Goal: Transaction & Acquisition: Purchase product/service

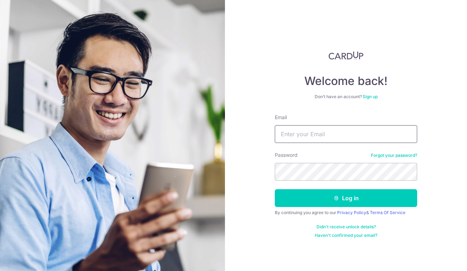
click at [299, 133] on input "Email" at bounding box center [346, 134] width 142 height 18
type input "[EMAIL_ADDRESS][DOMAIN_NAME]"
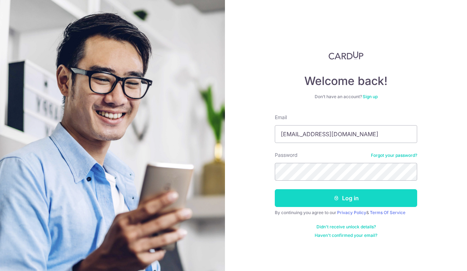
click at [368, 204] on button "Log in" at bounding box center [346, 199] width 142 height 18
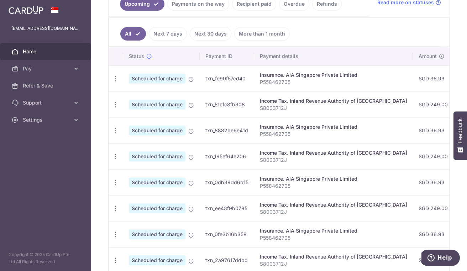
scroll to position [174, 0]
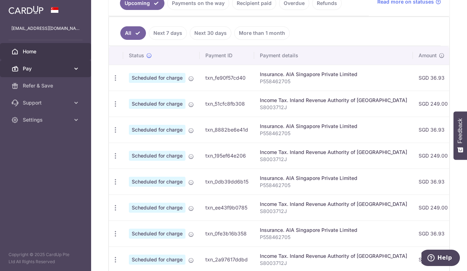
click at [26, 68] on span "Pay" at bounding box center [46, 68] width 47 height 7
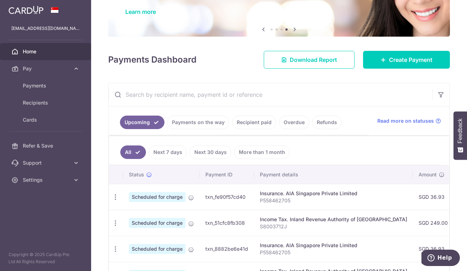
scroll to position [54, 0]
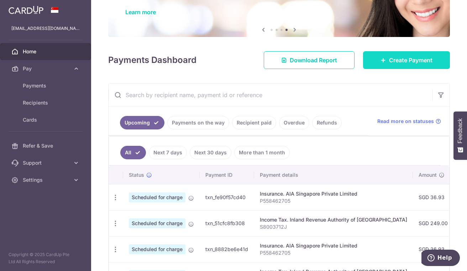
click at [406, 66] on link "Create Payment" at bounding box center [406, 60] width 87 height 18
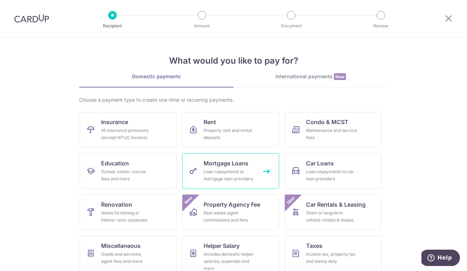
click at [227, 172] on div "Loan repayments to mortgage loan providers" at bounding box center [229, 175] width 51 height 14
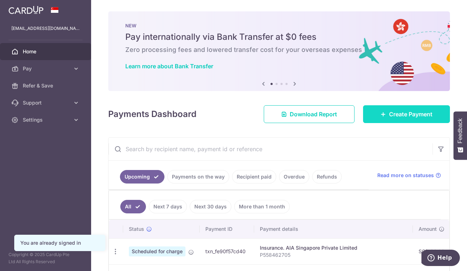
click at [390, 113] on span "Create Payment" at bounding box center [410, 114] width 43 height 9
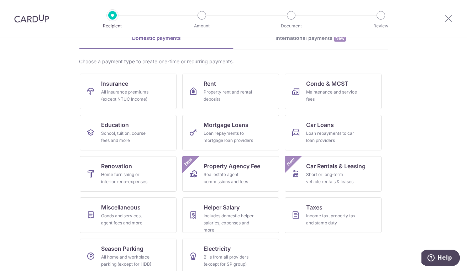
scroll to position [47, 0]
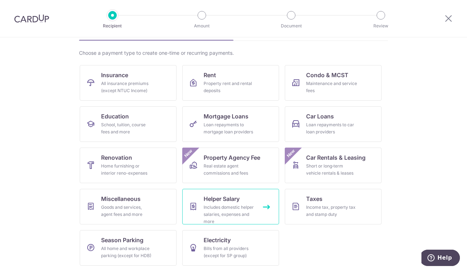
click at [232, 211] on div "Includes domestic helper salaries, expenses and more" at bounding box center [229, 214] width 51 height 21
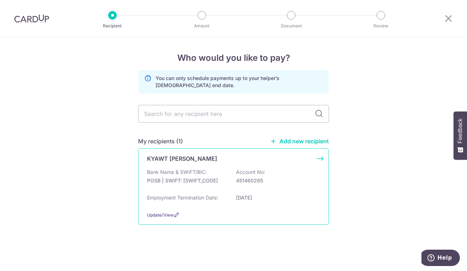
click at [285, 175] on div "Bank Name & SWIFT/BIC: POSB | SWIFT: DBSSSGSGXXX Account No: 451460285" at bounding box center [233, 180] width 173 height 23
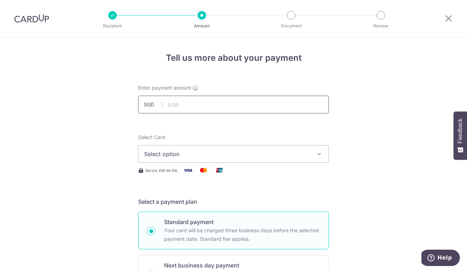
click at [273, 108] on input "text" at bounding box center [233, 105] width 191 height 18
type input "800.00"
type input "14/08/2025"
type input "Aug 2025"
type input "OFF225"
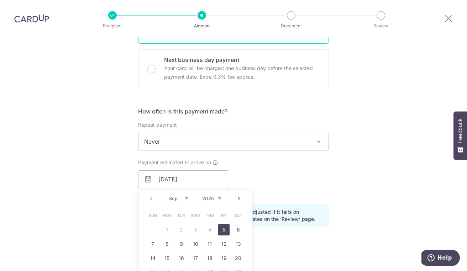
scroll to position [207, 0]
click at [322, 136] on span "Never" at bounding box center [234, 140] width 190 height 17
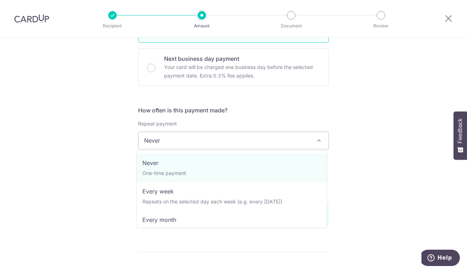
click at [351, 129] on div "Tell us more about your payment Enter payment amount SGD 800.00 800.00 Select C…" at bounding box center [233, 183] width 467 height 706
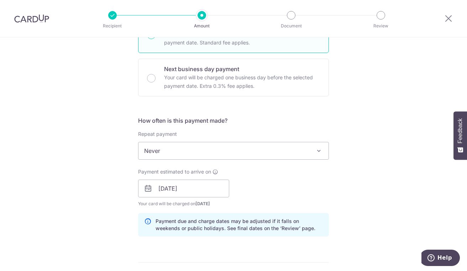
scroll to position [202, 0]
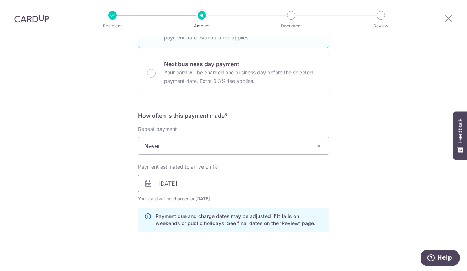
click at [160, 183] on input "14/08/2025" at bounding box center [183, 184] width 91 height 18
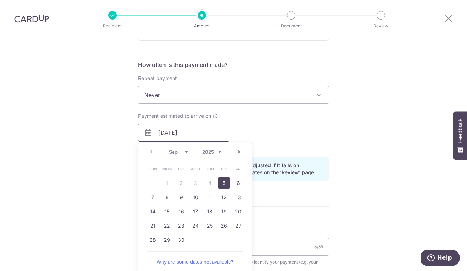
scroll to position [263, 0]
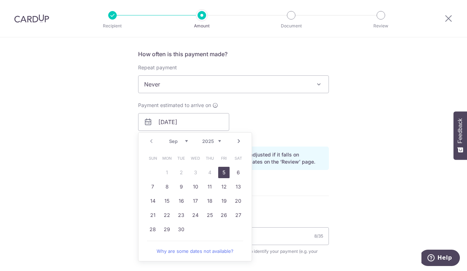
click at [165, 202] on link "15" at bounding box center [166, 201] width 11 height 11
type input "[DATE]"
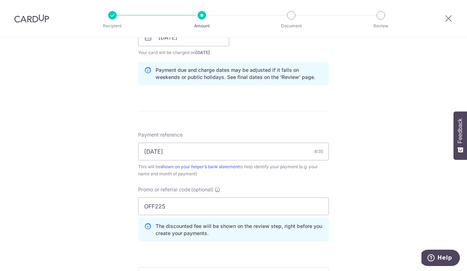
scroll to position [348, 0]
click at [149, 152] on input "Aug 2025" at bounding box center [233, 151] width 191 height 18
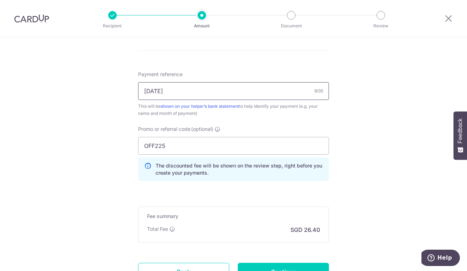
scroll to position [470, 0]
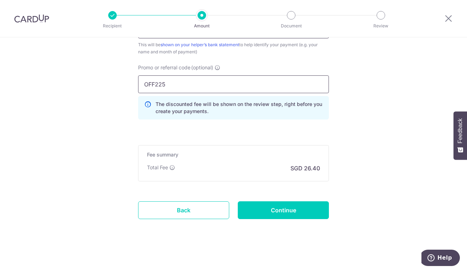
type input "[DATE]"
click at [224, 86] on input "OFF225" at bounding box center [233, 85] width 191 height 18
type input "O"
type input "3HOME25R"
click at [300, 210] on input "Continue" at bounding box center [283, 211] width 91 height 18
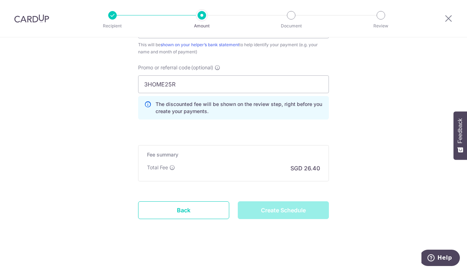
type input "Create Schedule"
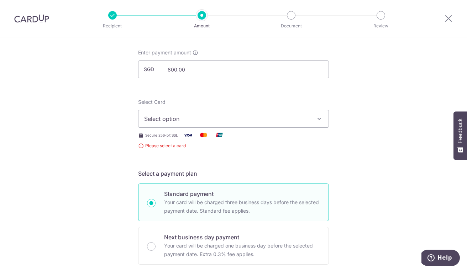
scroll to position [27, 0]
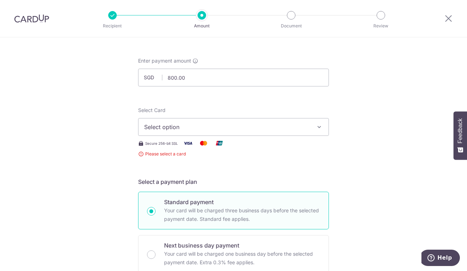
click at [322, 130] on button "Select option" at bounding box center [233, 127] width 191 height 18
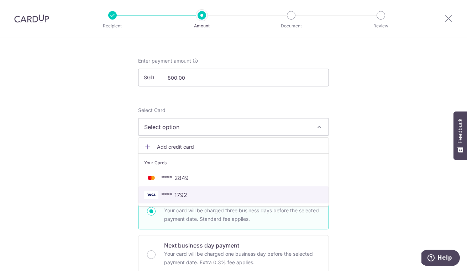
click at [217, 197] on span "**** 1792" at bounding box center [233, 195] width 179 height 9
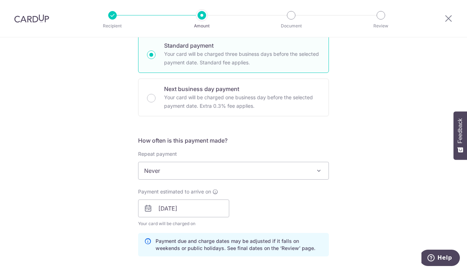
scroll to position [176, 0]
click at [153, 169] on span "Never" at bounding box center [234, 171] width 190 height 17
click at [321, 169] on span at bounding box center [319, 171] width 9 height 9
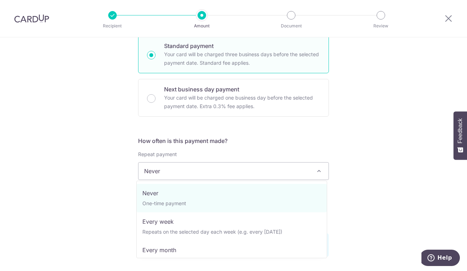
click at [375, 131] on div "Tell us more about your payment Enter payment amount SGD 800.00 800.00 Select C…" at bounding box center [233, 214] width 467 height 706
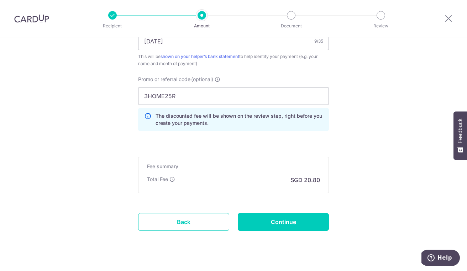
scroll to position [470, 0]
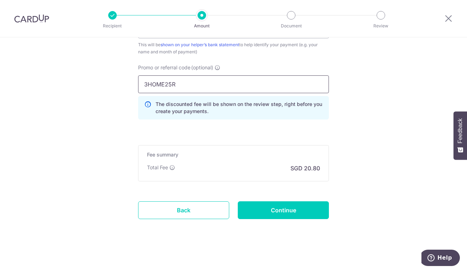
click at [251, 81] on input "3HOME25R" at bounding box center [233, 85] width 191 height 18
type input "3"
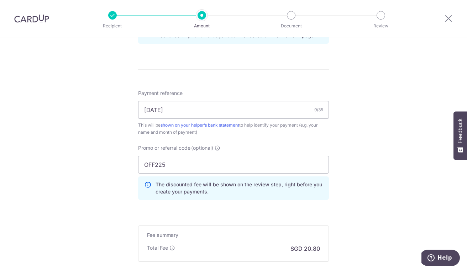
scroll to position [375, 0]
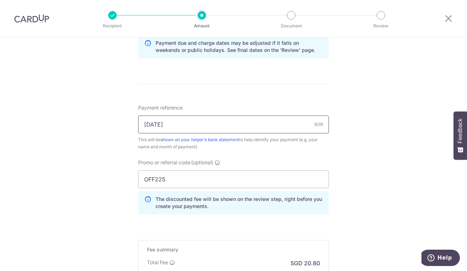
click at [249, 121] on input "[DATE]" at bounding box center [233, 125] width 191 height 18
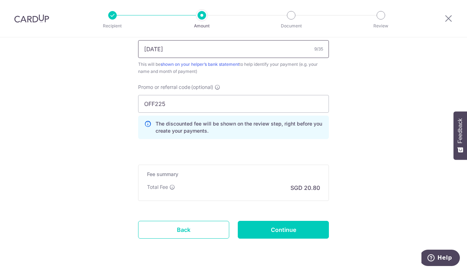
scroll to position [470, 0]
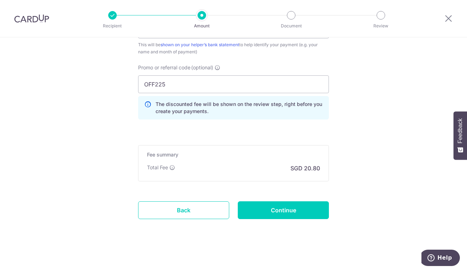
click at [146, 102] on icon at bounding box center [147, 108] width 7 height 14
click at [174, 85] on input "OFF225" at bounding box center [233, 85] width 191 height 18
type input "O"
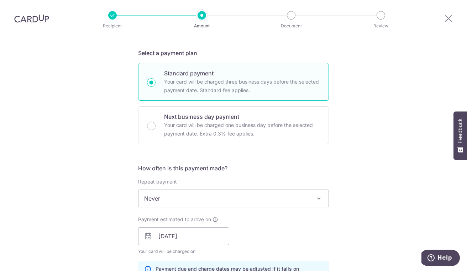
scroll to position [124, 0]
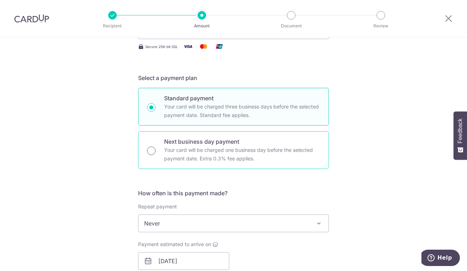
click at [151, 153] on input "Next business day payment Your card will be charged one business day before the…" at bounding box center [151, 151] width 9 height 9
radio input "true"
click at [147, 107] on input "Standard payment Your card will be charged three business days before the selec…" at bounding box center [151, 107] width 9 height 9
radio input "true"
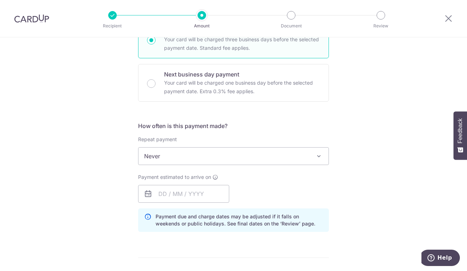
scroll to position [192, 0]
click at [318, 159] on span at bounding box center [319, 156] width 9 height 9
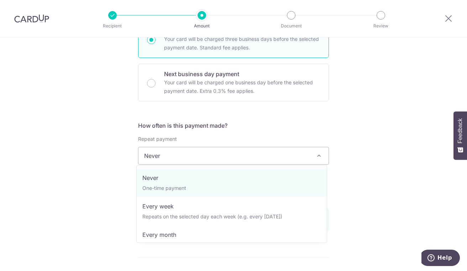
select select "2"
type input "23/04/2027"
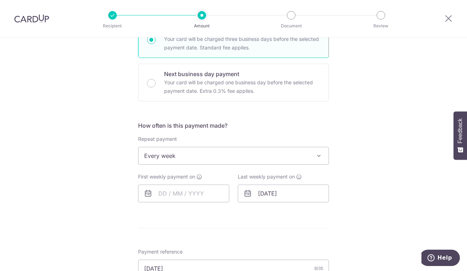
click at [274, 162] on span "Every week" at bounding box center [234, 155] width 190 height 17
click at [278, 161] on span "Never" at bounding box center [234, 155] width 190 height 17
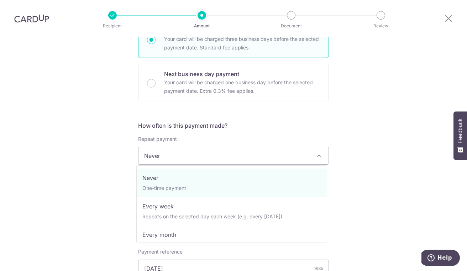
select select "3"
type input "23/04/2027"
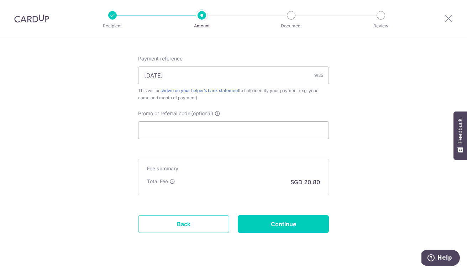
scroll to position [399, 0]
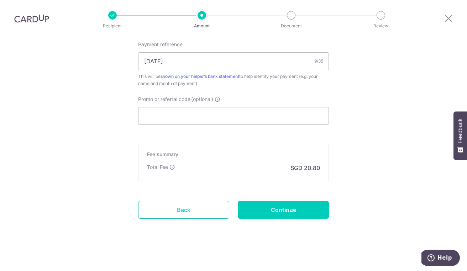
click at [204, 212] on link "Back" at bounding box center [183, 210] width 91 height 18
click at [198, 213] on link "Back" at bounding box center [183, 210] width 91 height 18
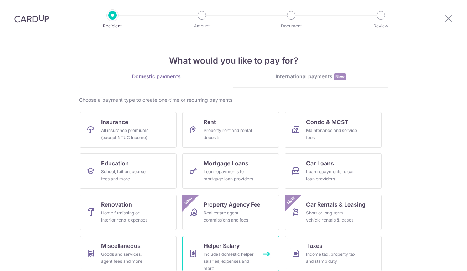
click at [235, 257] on div "Includes domestic helper salaries, expenses and more" at bounding box center [229, 261] width 51 height 21
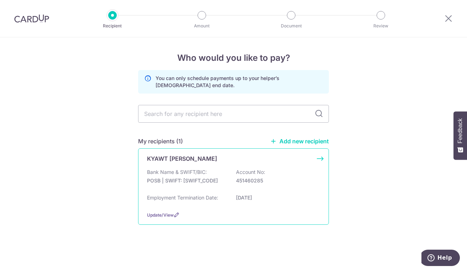
click at [240, 199] on p "[DATE]" at bounding box center [276, 197] width 80 height 7
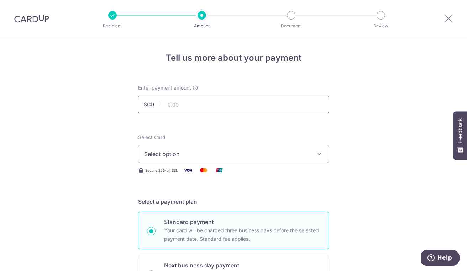
click at [268, 106] on input "text" at bounding box center [233, 105] width 191 height 18
type input "800.00"
type input "[DATE]"
type input "3HOME25R"
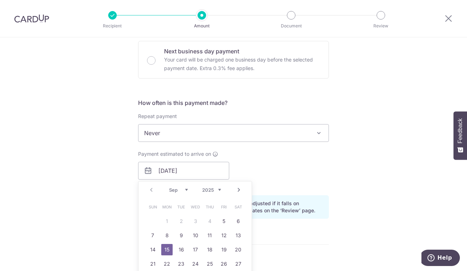
scroll to position [214, 0]
click at [166, 253] on link "15" at bounding box center [166, 249] width 11 height 11
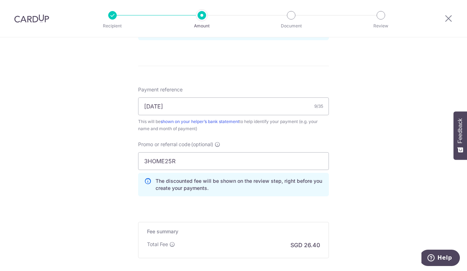
scroll to position [395, 0]
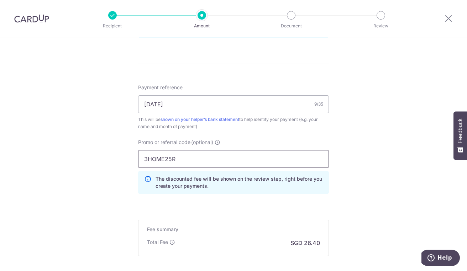
click at [288, 161] on input "3HOME25R" at bounding box center [233, 159] width 191 height 18
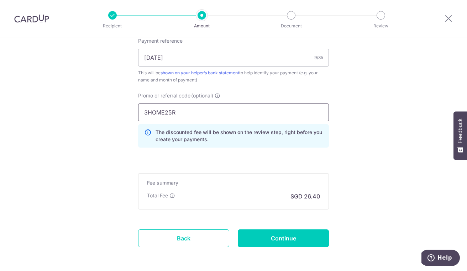
scroll to position [470, 0]
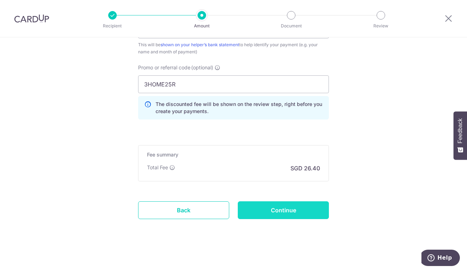
click at [299, 213] on input "Continue" at bounding box center [283, 211] width 91 height 18
type input "Create Schedule"
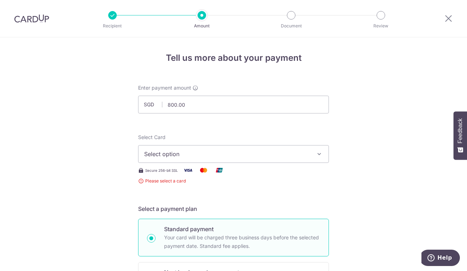
click at [313, 156] on button "Select option" at bounding box center [233, 154] width 191 height 18
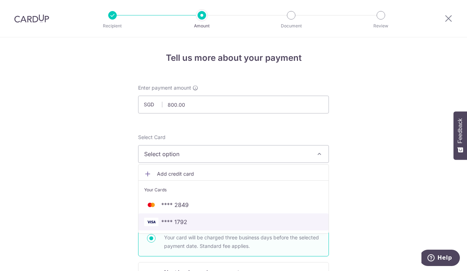
click at [185, 221] on span "**** 1792" at bounding box center [174, 222] width 26 height 9
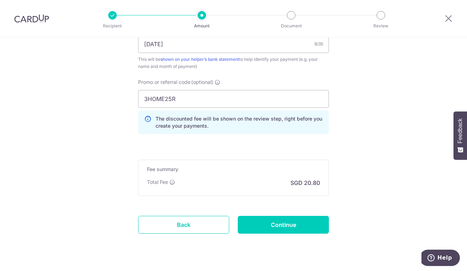
scroll to position [458, 0]
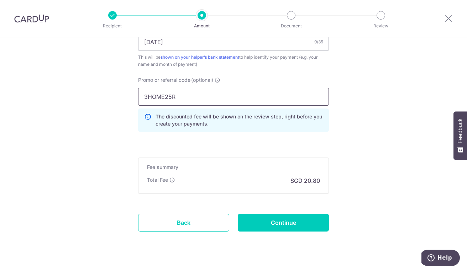
click at [185, 99] on input "3HOME25R" at bounding box center [233, 97] width 191 height 18
type input "3"
click button "Add Card" at bounding box center [0, 0] width 0 height 0
click at [227, 174] on div "Fee summary Base fee Extend fee Next-day fee Total Fee SGD 20.80" at bounding box center [233, 176] width 191 height 36
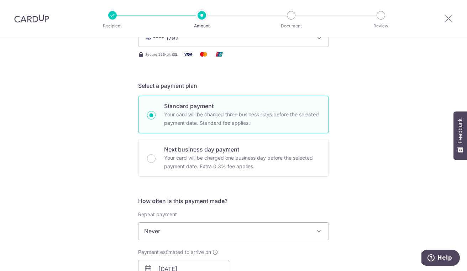
scroll to position [60, 0]
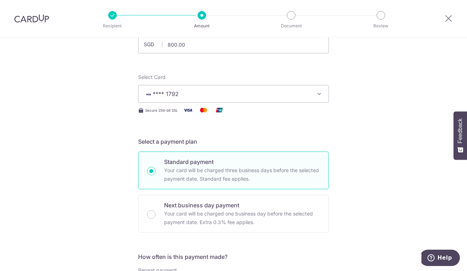
click at [305, 96] on span "**** 1792" at bounding box center [227, 94] width 166 height 9
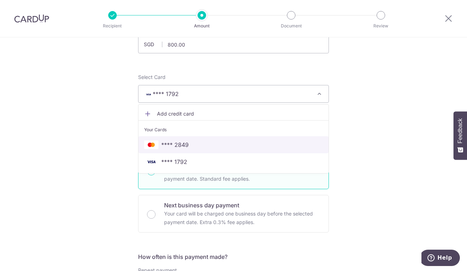
click at [198, 147] on span "**** 2849" at bounding box center [233, 145] width 179 height 9
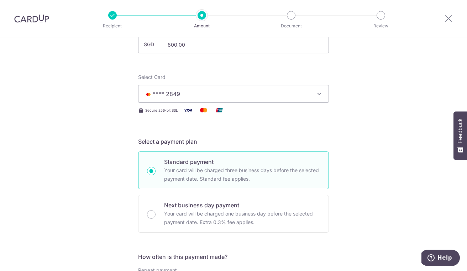
click at [285, 92] on span "**** 2849" at bounding box center [227, 94] width 166 height 9
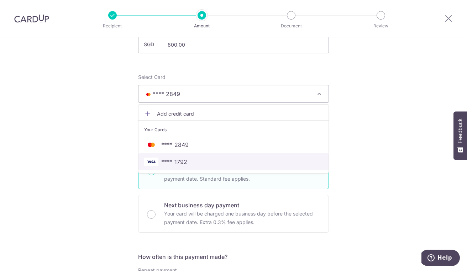
click at [191, 163] on span "**** 1792" at bounding box center [233, 162] width 179 height 9
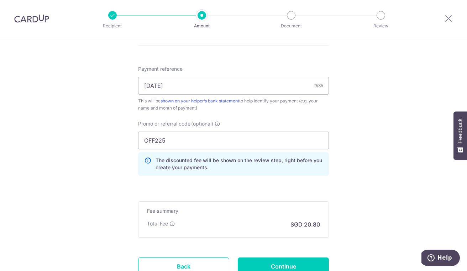
scroll to position [470, 0]
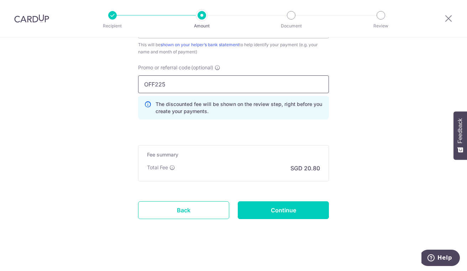
click at [282, 85] on input "OFF225" at bounding box center [233, 85] width 191 height 18
click button "Add Card" at bounding box center [0, 0] width 0 height 0
click at [289, 85] on input "OFF225" at bounding box center [233, 85] width 191 height 18
type input "O"
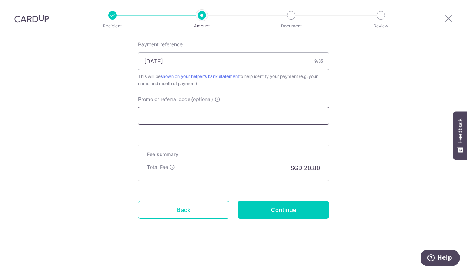
paste input "From 1.73% 3-tiered Recurring payments ends 26 Dec 2025"
type input "From 1.73% 3-tiered Recurring payments ends 26 Dec 2025"
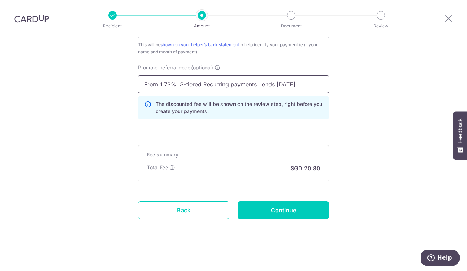
scroll to position [0, 0]
drag, startPoint x: 315, startPoint y: 85, endPoint x: -1, endPoint y: 96, distance: 316.2
click at [0, 96] on html "Recipient Amount Document Review Tell us more about your payment Enter payment …" at bounding box center [233, 135] width 467 height 271
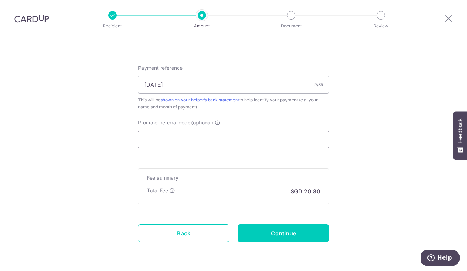
scroll to position [415, 0]
click at [152, 188] on p "Total Fee" at bounding box center [157, 191] width 21 height 7
click at [159, 194] on p "Total Fee" at bounding box center [157, 191] width 21 height 7
click at [171, 192] on icon at bounding box center [173, 191] width 6 height 6
click at [203, 142] on input "Promo or referral code (optional)" at bounding box center [233, 140] width 191 height 18
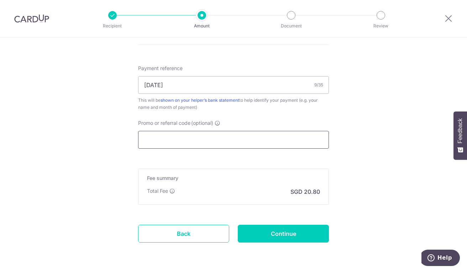
paste input "From 1.73% 3-tiered Recurring payments ends 26 Dec 2025"
type input "From 1.73% 3-tiered Recurring payments ends 26 Dec 2025"
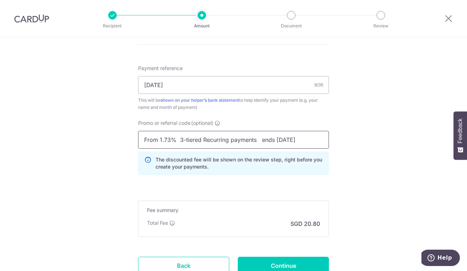
scroll to position [0, 0]
drag, startPoint x: 310, startPoint y: 137, endPoint x: -1, endPoint y: 151, distance: 311.3
click at [0, 151] on html "Recipient Amount Document Review Tell us more about your payment Enter payment …" at bounding box center [233, 135] width 467 height 271
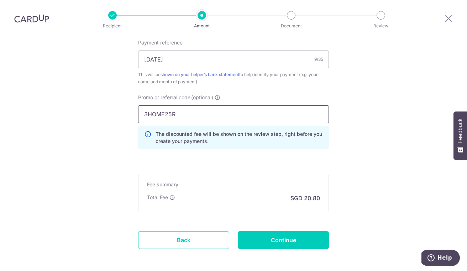
scroll to position [456, 0]
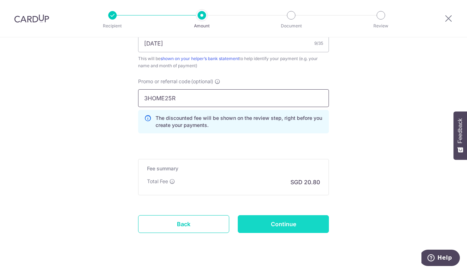
type input "3HOME25R"
click at [301, 225] on input "Continue" at bounding box center [283, 225] width 91 height 18
type input "Create Schedule"
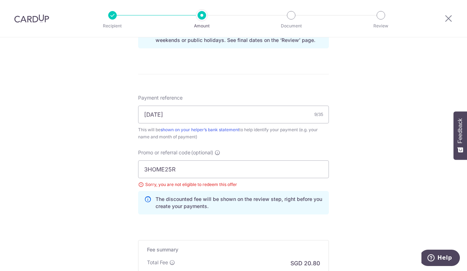
scroll to position [264, 0]
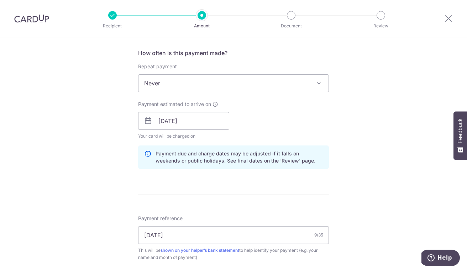
click at [305, 85] on span "Never" at bounding box center [234, 83] width 190 height 17
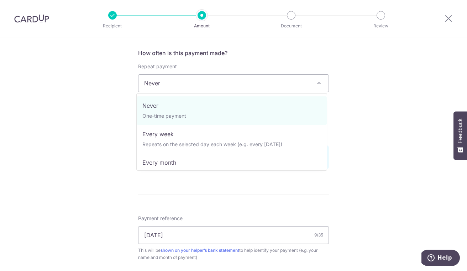
click at [367, 94] on div "Tell us more about your payment Enter payment amount SGD 800.00 800.00 Select C…" at bounding box center [233, 131] width 467 height 716
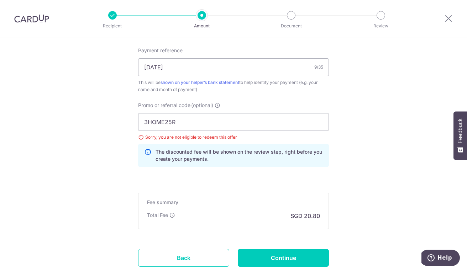
scroll to position [392, 0]
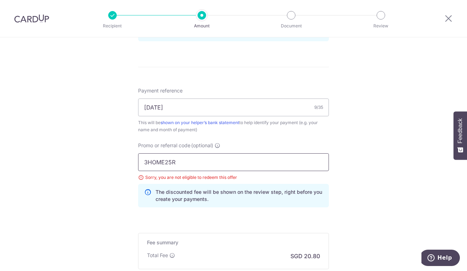
click at [282, 160] on input "3HOME25R" at bounding box center [233, 163] width 191 height 18
type input "3"
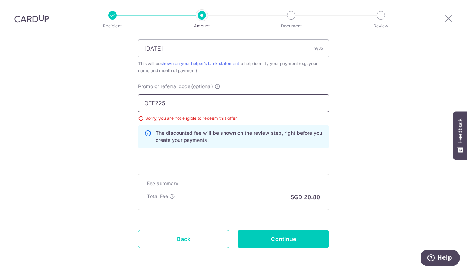
scroll to position [480, 0]
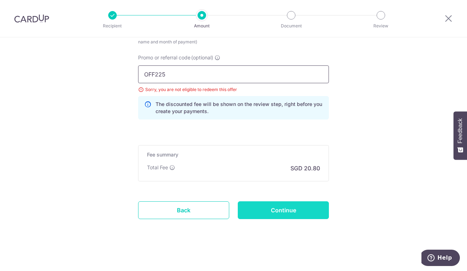
type input "OFF225"
click at [274, 210] on input "Continue" at bounding box center [283, 211] width 91 height 18
type input "Update Schedule"
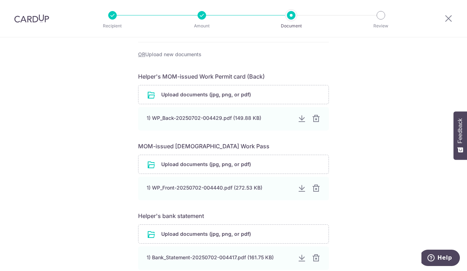
scroll to position [294, 0]
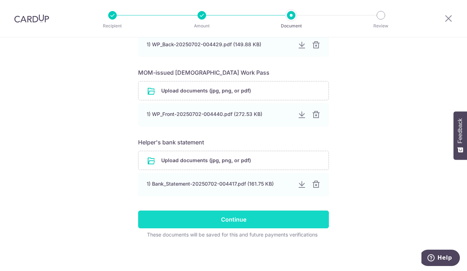
click at [288, 217] on input "Continue" at bounding box center [233, 220] width 191 height 18
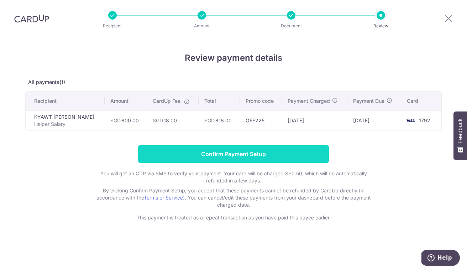
click at [260, 151] on input "Confirm Payment Setup" at bounding box center [233, 154] width 191 height 18
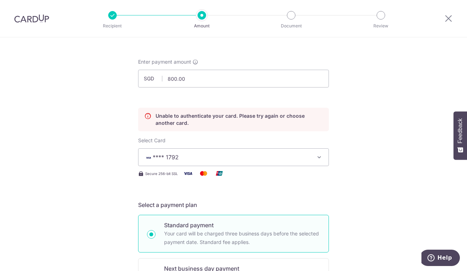
scroll to position [26, 0]
click at [316, 157] on icon "button" at bounding box center [319, 157] width 7 height 7
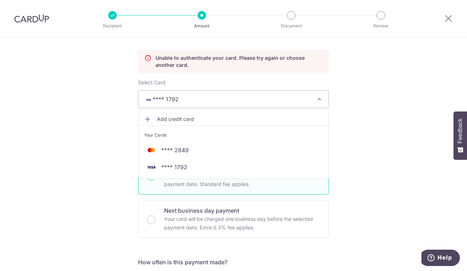
scroll to position [84, 0]
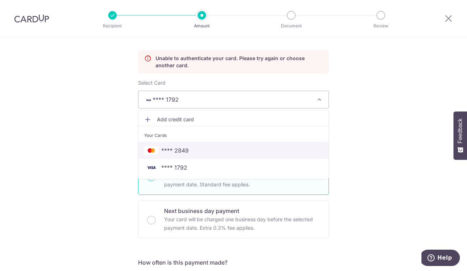
click at [203, 152] on span "**** 2849" at bounding box center [233, 150] width 179 height 9
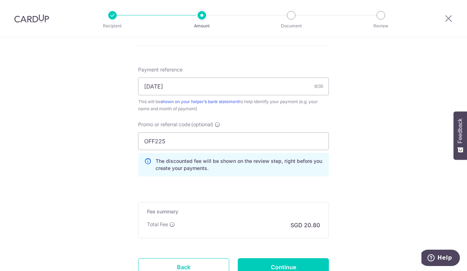
scroll to position [499, 0]
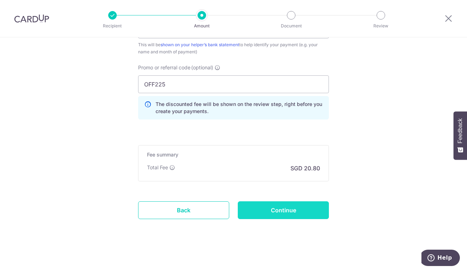
click at [309, 208] on input "Continue" at bounding box center [283, 211] width 91 height 18
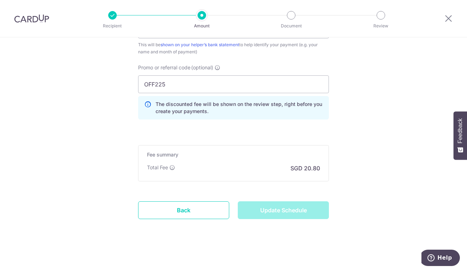
type input "Update Schedule"
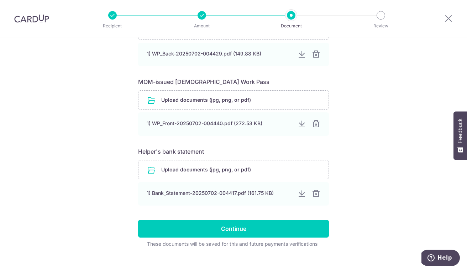
scroll to position [294, 0]
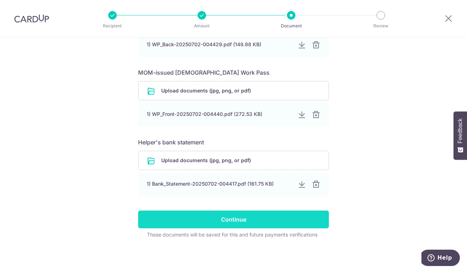
click at [293, 223] on input "Continue" at bounding box center [233, 220] width 191 height 18
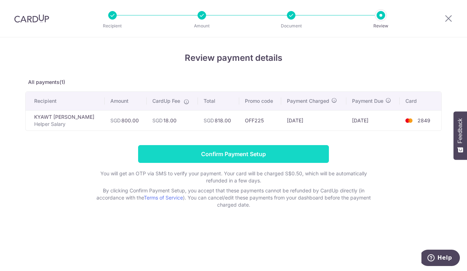
click at [299, 155] on input "Confirm Payment Setup" at bounding box center [233, 154] width 191 height 18
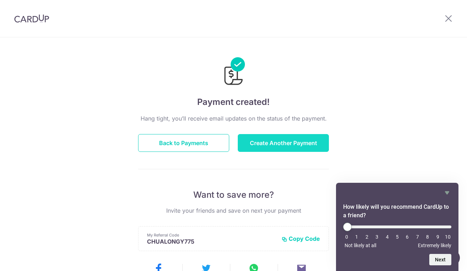
click at [274, 148] on button "Create Another Payment" at bounding box center [283, 143] width 91 height 18
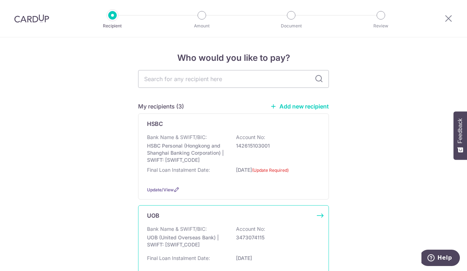
click at [231, 236] on div "Bank Name & SWIFT/BIC: UOB (United Overseas Bank) | SWIFT: UOVBSGSGXXX Account …" at bounding box center [233, 239] width 173 height 26
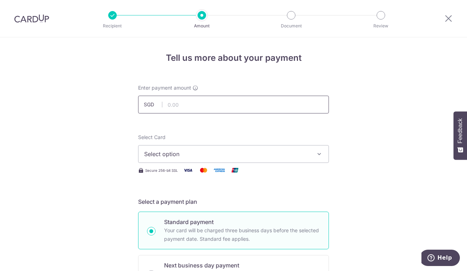
click at [248, 105] on input "text" at bounding box center [233, 105] width 191 height 18
type input "3,800.00"
click at [311, 152] on button "Select option" at bounding box center [233, 154] width 191 height 18
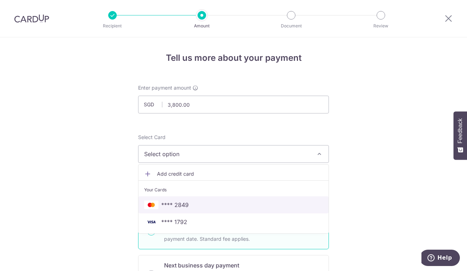
click at [195, 202] on span "**** 2849" at bounding box center [233, 205] width 179 height 9
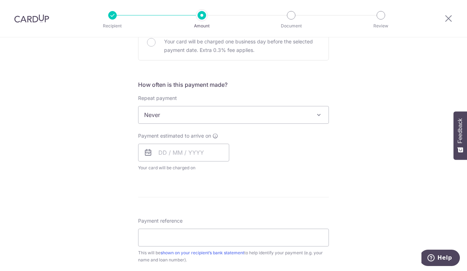
scroll to position [244, 0]
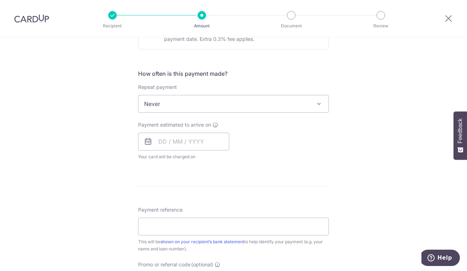
click at [271, 170] on form "Enter payment amount SGD 3,800.00 3800.00 Select Card **** 2849 Add credit card…" at bounding box center [233, 123] width 191 height 564
click at [201, 143] on input "text" at bounding box center [183, 142] width 91 height 18
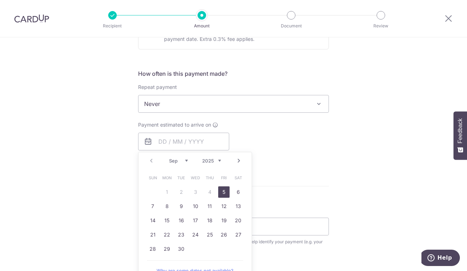
click at [219, 193] on link "5" at bounding box center [223, 192] width 11 height 11
type input "05/09/2025"
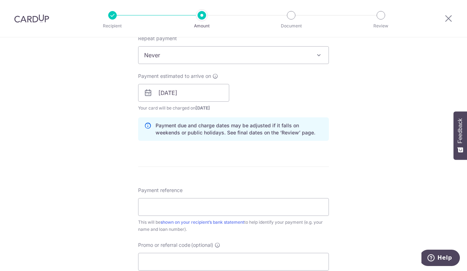
scroll to position [353, 0]
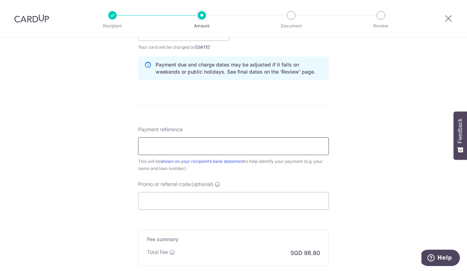
click at [265, 147] on input "Payment reference" at bounding box center [233, 146] width 191 height 18
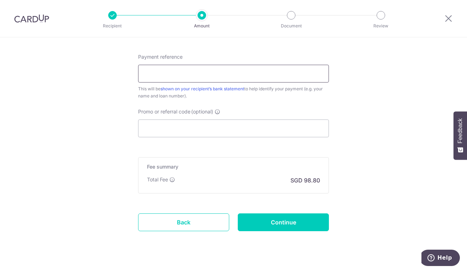
scroll to position [426, 0]
click at [270, 75] on input "Payment reference" at bounding box center [233, 74] width 191 height 18
drag, startPoint x: 190, startPoint y: 72, endPoint x: 181, endPoint y: 72, distance: 9.3
click at [181, 72] on input "Housing loan Jan 2025" at bounding box center [233, 74] width 191 height 18
type input "Housing loan Sept 2025"
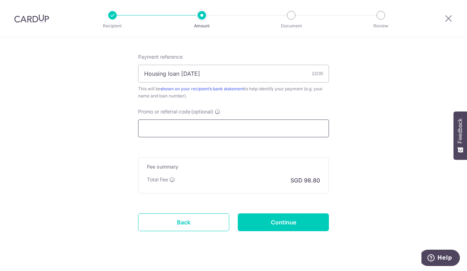
click at [170, 129] on input "Promo or referral code (optional)" at bounding box center [233, 129] width 191 height 18
type input "3HOME25R"
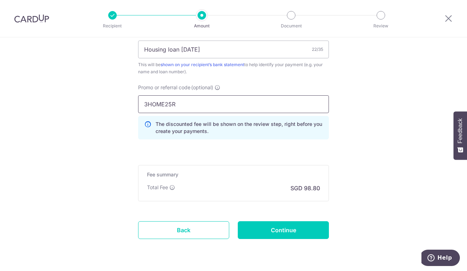
scroll to position [470, 0]
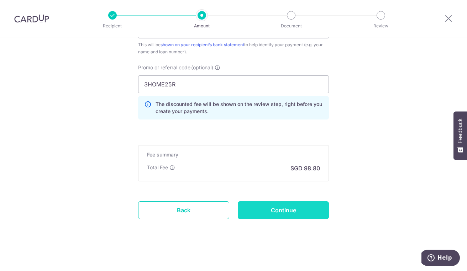
click at [298, 207] on input "Continue" at bounding box center [283, 211] width 91 height 18
type input "Create Schedule"
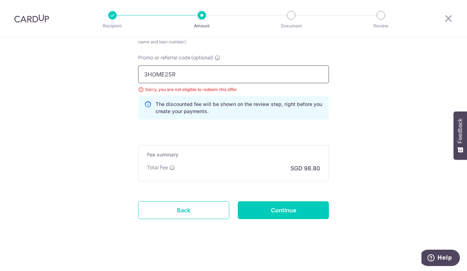
click at [269, 73] on input "3HOME25R" at bounding box center [233, 75] width 191 height 18
type input "3"
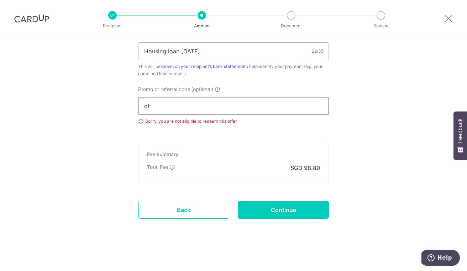
scroll to position [480, 0]
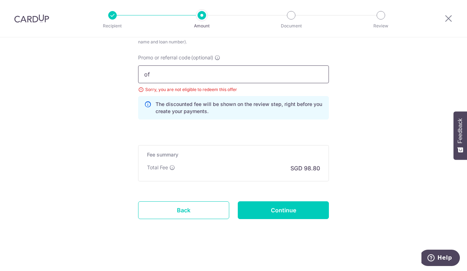
type input "o"
type input "OFF225"
click at [323, 207] on input "Continue" at bounding box center [283, 211] width 91 height 18
type input "Update Schedule"
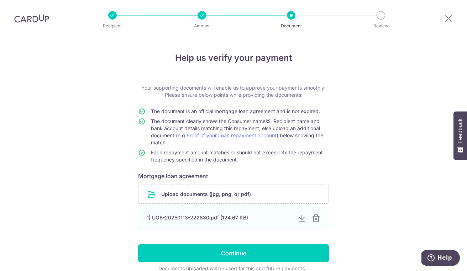
scroll to position [34, 0]
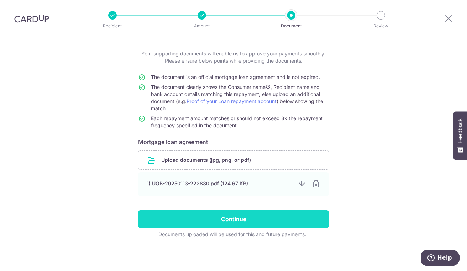
click at [308, 218] on input "Continue" at bounding box center [233, 220] width 191 height 18
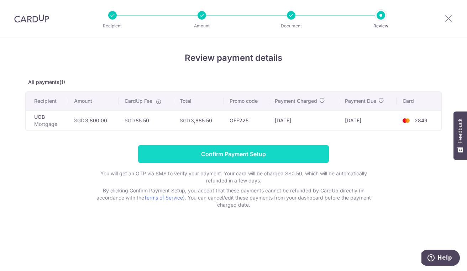
click at [264, 154] on input "Confirm Payment Setup" at bounding box center [233, 154] width 191 height 18
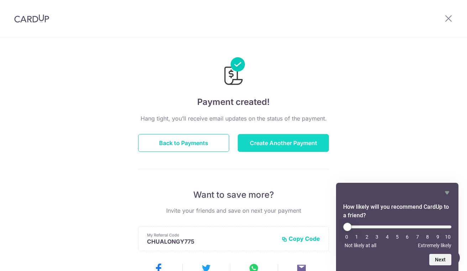
click at [287, 140] on button "Create Another Payment" at bounding box center [283, 143] width 91 height 18
click at [180, 147] on button "Back to Payments" at bounding box center [183, 143] width 91 height 18
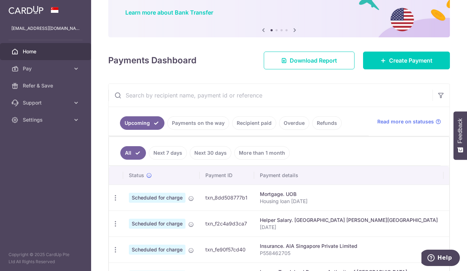
scroll to position [54, 0]
click at [399, 60] on span "Create Payment" at bounding box center [410, 60] width 43 height 9
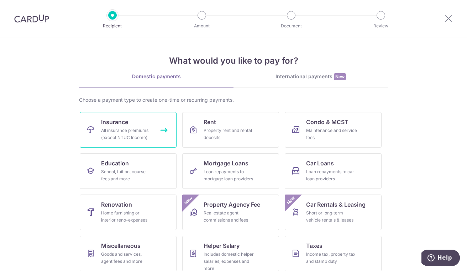
click at [109, 123] on span "Insurance" at bounding box center [114, 122] width 27 height 9
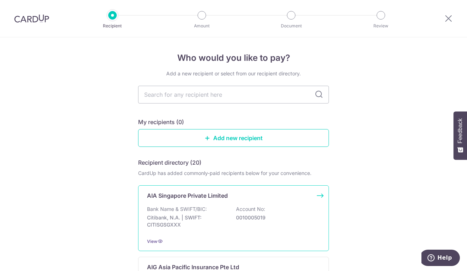
click at [270, 213] on div "Bank Name & SWIFT/BIC: Citibank, N.A. | SWIFT: CITISGSGXXX Account No: 00100050…" at bounding box center [233, 219] width 173 height 26
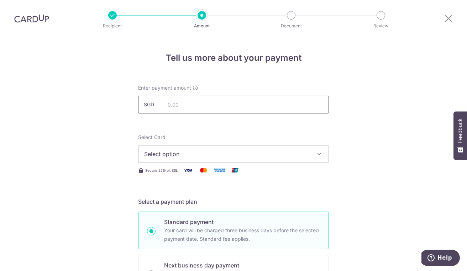
click at [214, 106] on input "text" at bounding box center [233, 105] width 191 height 18
type input "297.10"
click at [275, 152] on span "Select option" at bounding box center [227, 154] width 166 height 9
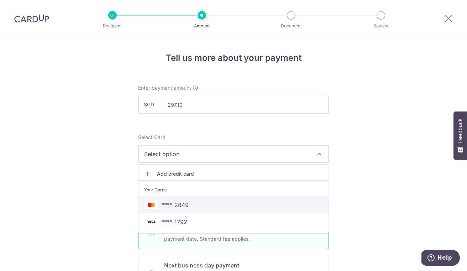
click at [217, 211] on link "**** 2849" at bounding box center [234, 205] width 190 height 17
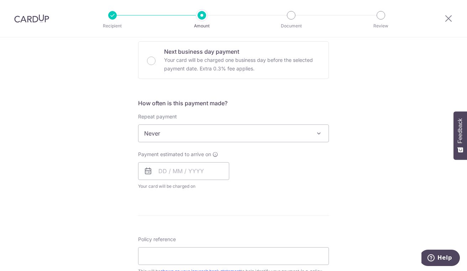
scroll to position [216, 0]
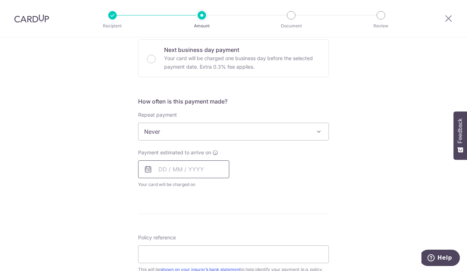
click at [199, 168] on input "text" at bounding box center [183, 170] width 91 height 18
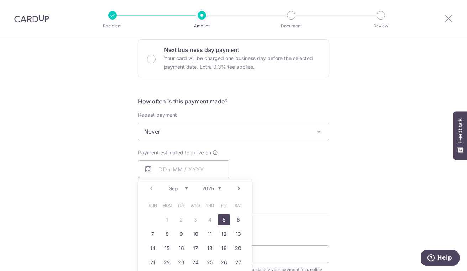
click at [222, 219] on link "5" at bounding box center [223, 219] width 11 height 11
type input "[DATE]"
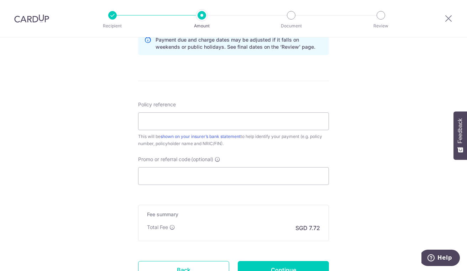
scroll to position [379, 0]
click at [293, 121] on input "Policy reference" at bounding box center [233, 121] width 191 height 18
type input "L546499230"
click at [214, 176] on input "Promo or referral code (optional)" at bounding box center [233, 176] width 191 height 18
type input "OFF225"
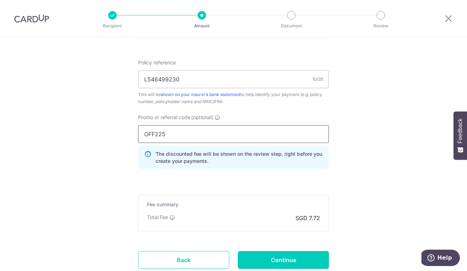
scroll to position [470, 0]
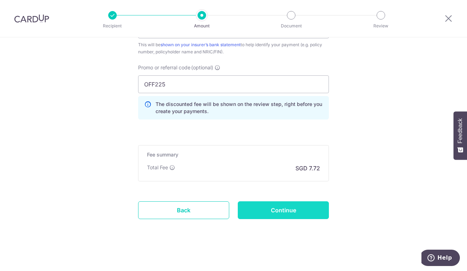
click at [287, 212] on input "Continue" at bounding box center [283, 211] width 91 height 18
type input "Create Schedule"
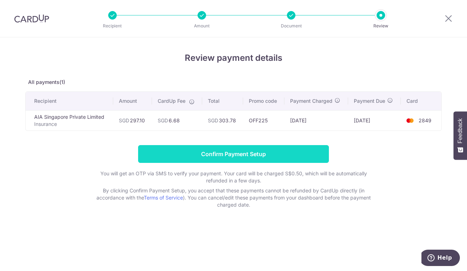
click at [268, 148] on input "Confirm Payment Setup" at bounding box center [233, 154] width 191 height 18
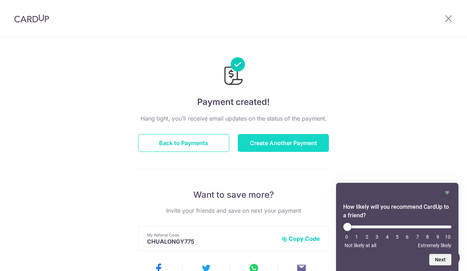
click at [293, 143] on button "Create Another Payment" at bounding box center [283, 143] width 91 height 18
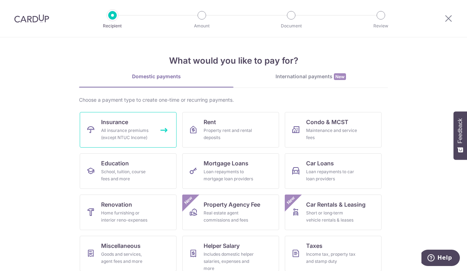
click at [112, 131] on div "All insurance premiums (except NTUC Income)" at bounding box center [126, 134] width 51 height 14
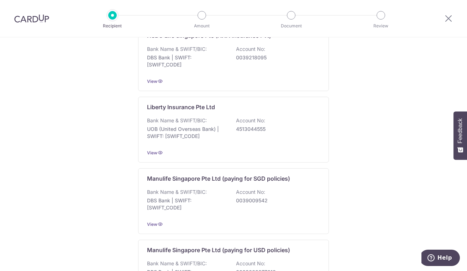
scroll to position [699, 0]
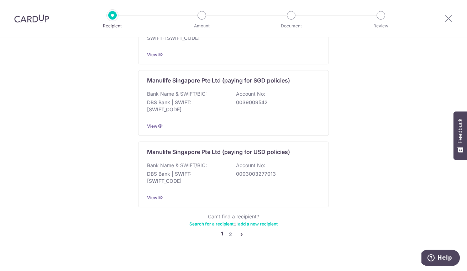
click at [239, 232] on icon "pager" at bounding box center [242, 235] width 6 height 6
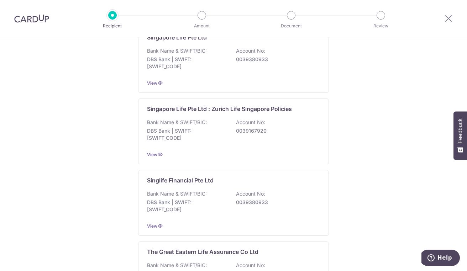
scroll to position [520, 0]
click at [230, 206] on div "Bank Name & SWIFT/BIC: DBS Bank | SWIFT: DBSSSGSGXXX Account No: 0039380933" at bounding box center [233, 204] width 173 height 26
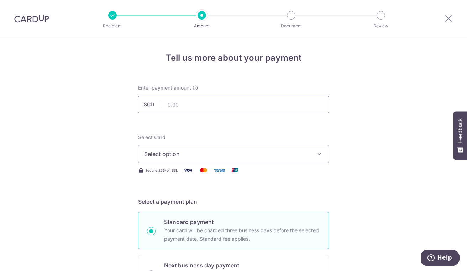
click at [230, 104] on input "text" at bounding box center [233, 105] width 191 height 18
type input "206.05"
click at [218, 152] on span "Select option" at bounding box center [227, 154] width 166 height 9
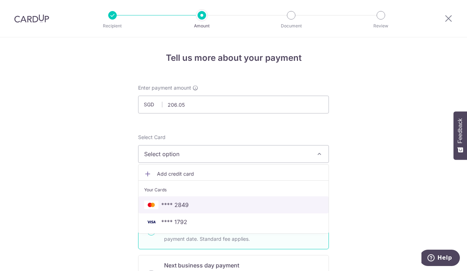
click at [191, 202] on span "**** 2849" at bounding box center [233, 205] width 179 height 9
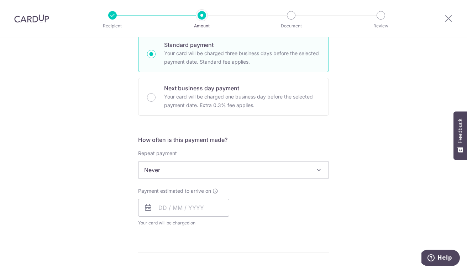
scroll to position [193, 0]
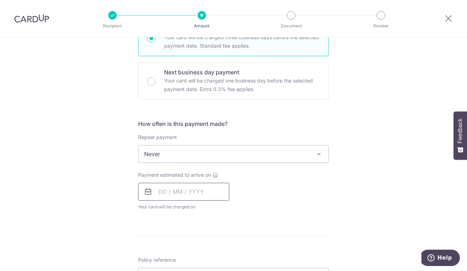
click at [214, 191] on input "text" at bounding box center [183, 192] width 91 height 18
click at [224, 245] on link "5" at bounding box center [223, 242] width 11 height 11
type input "[DATE]"
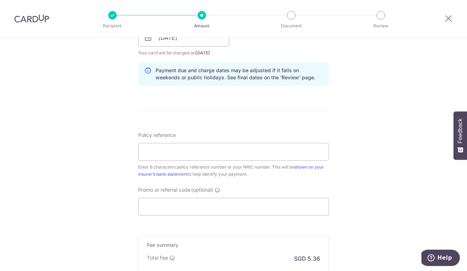
scroll to position [348, 0]
click at [270, 152] on input "Policy reference" at bounding box center [233, 152] width 191 height 18
type input "82959631"
click at [225, 203] on input "Promo or referral code (optional)" at bounding box center [233, 207] width 191 height 18
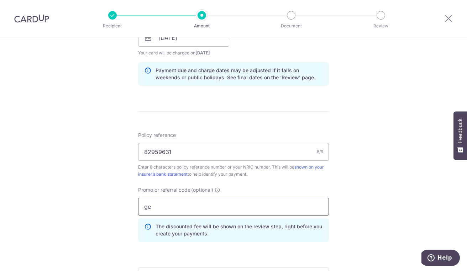
type input "g"
type input "G"
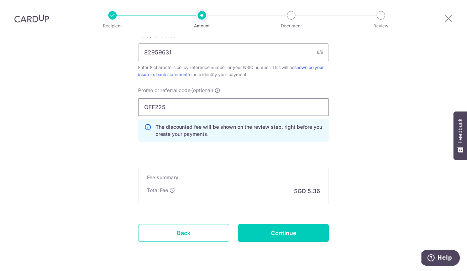
scroll to position [449, 0]
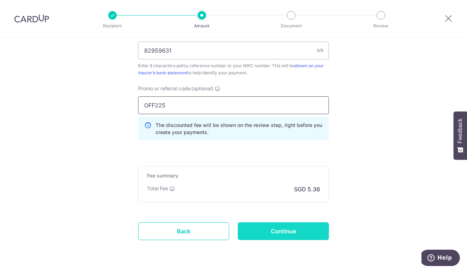
type input "OFF225"
click at [268, 231] on input "Continue" at bounding box center [283, 232] width 91 height 18
type input "Create Schedule"
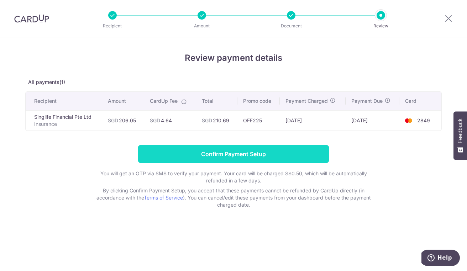
click at [187, 156] on input "Confirm Payment Setup" at bounding box center [233, 154] width 191 height 18
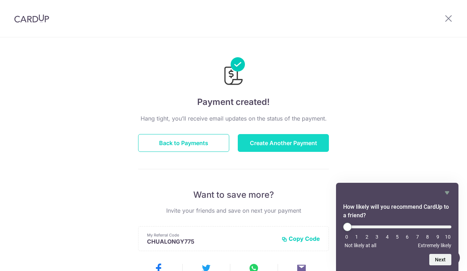
click at [277, 146] on button "Create Another Payment" at bounding box center [283, 143] width 91 height 18
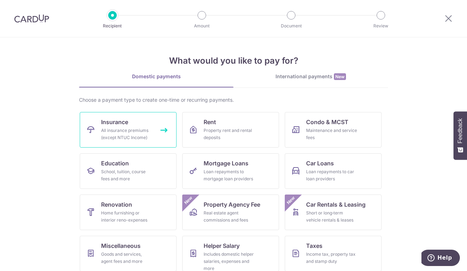
click at [116, 129] on div "All insurance premiums (except NTUC Income)" at bounding box center [126, 134] width 51 height 14
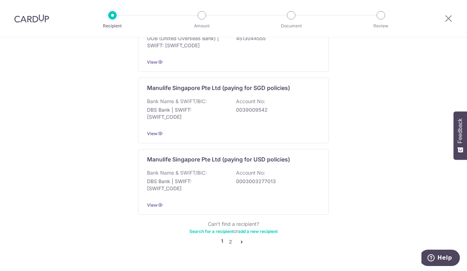
scroll to position [699, 0]
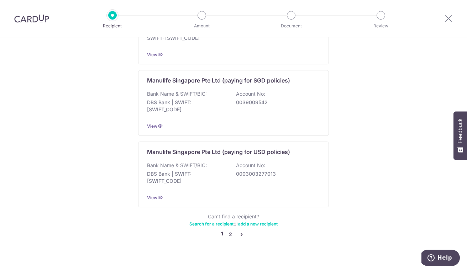
click at [231, 230] on link "2" at bounding box center [230, 234] width 9 height 9
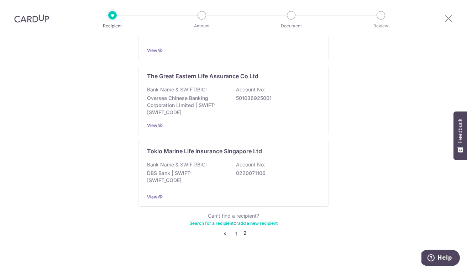
scroll to position [702, 0]
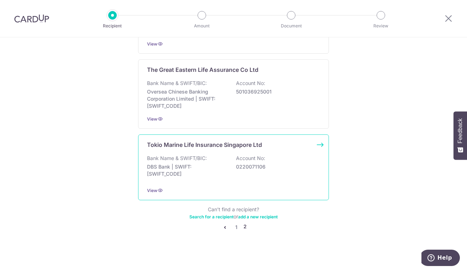
click at [265, 168] on div "Bank Name & SWIFT/BIC: DBS Bank | SWIFT: DBSSSGSGXXX Account No: 0220071106" at bounding box center [233, 168] width 173 height 26
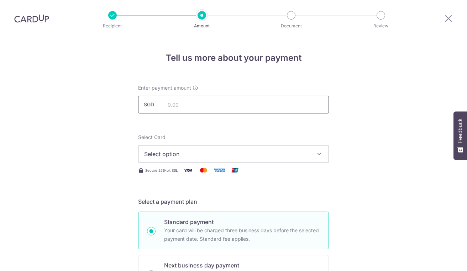
click at [295, 104] on input "text" at bounding box center [233, 105] width 191 height 18
type input "230.40"
click at [213, 151] on span "Select option" at bounding box center [227, 154] width 166 height 9
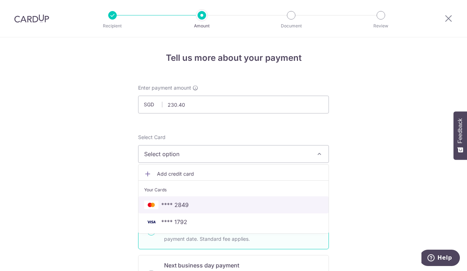
click at [197, 204] on span "**** 2849" at bounding box center [233, 205] width 179 height 9
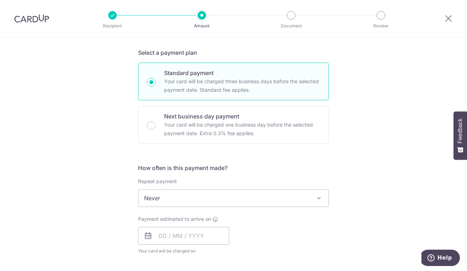
scroll to position [150, 0]
click at [207, 238] on input "text" at bounding box center [183, 236] width 91 height 18
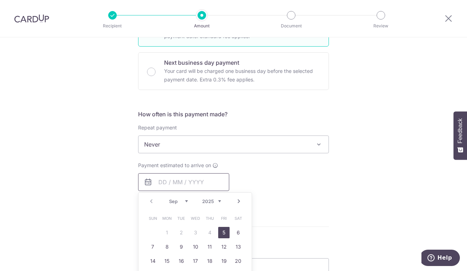
scroll to position [221, 0]
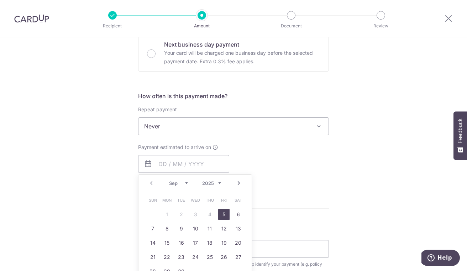
click at [222, 218] on link "5" at bounding box center [223, 214] width 11 height 11
type input "[DATE]"
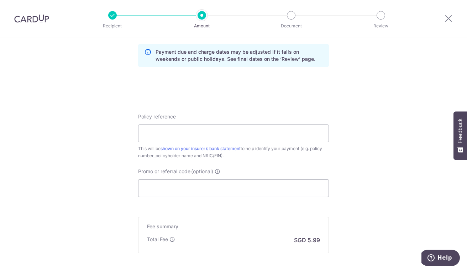
scroll to position [367, 0]
click at [255, 135] on input "Policy reference" at bounding box center [233, 133] width 191 height 18
type input "00130454"
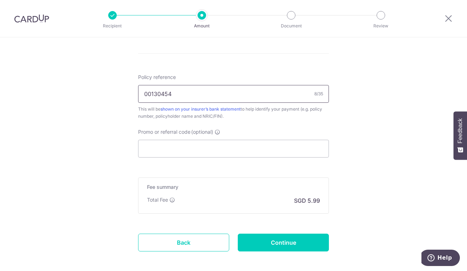
scroll to position [406, 0]
click at [248, 150] on input "Promo or referral code (optional)" at bounding box center [233, 149] width 191 height 18
type input "OFF225"
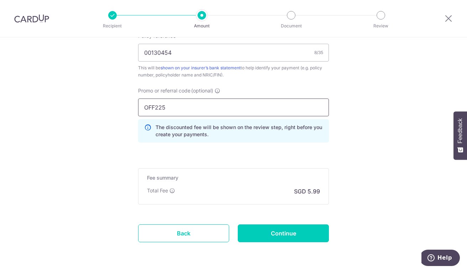
scroll to position [470, 0]
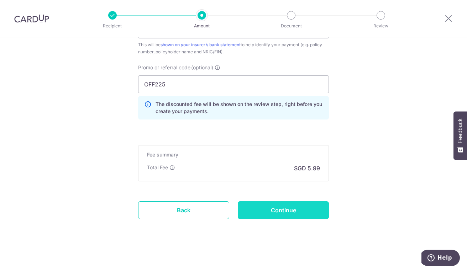
click at [283, 214] on input "Continue" at bounding box center [283, 211] width 91 height 18
type input "Create Schedule"
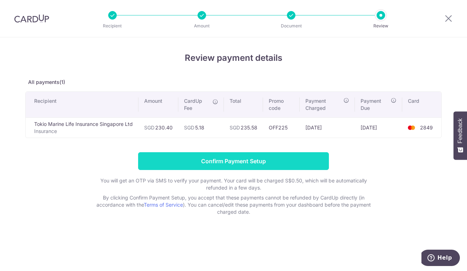
click at [251, 160] on input "Confirm Payment Setup" at bounding box center [233, 161] width 191 height 18
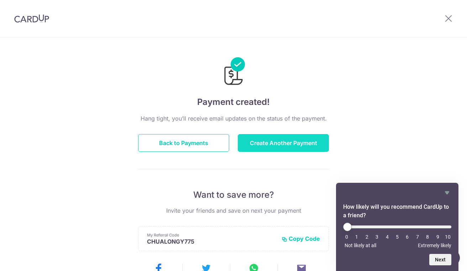
click at [294, 140] on button "Create Another Payment" at bounding box center [283, 143] width 91 height 18
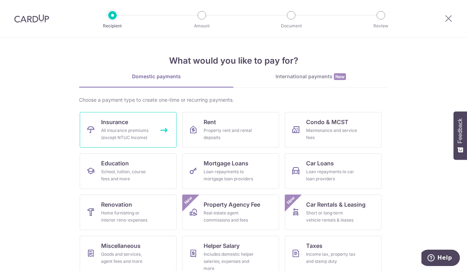
click at [137, 126] on link "Insurance All insurance premiums (except NTUC Income)" at bounding box center [128, 130] width 97 height 36
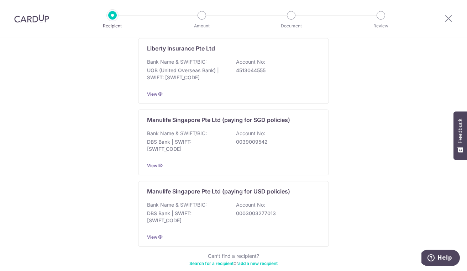
scroll to position [699, 0]
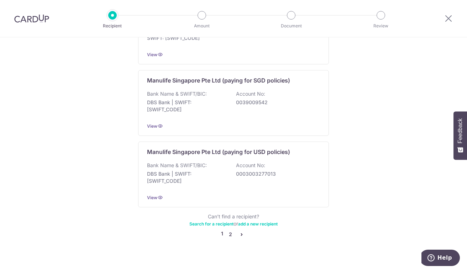
click at [232, 230] on link "2" at bounding box center [230, 234] width 9 height 9
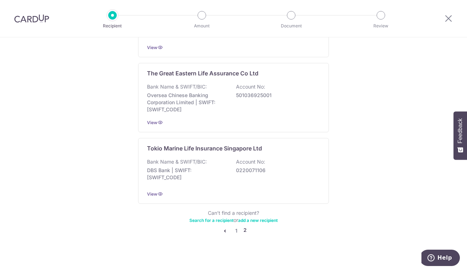
scroll to position [702, 0]
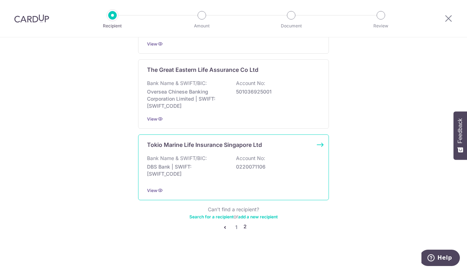
click at [232, 159] on div "Bank Name & SWIFT/BIC: DBS Bank | SWIFT: DBSSSGSGXXX Account No: 0220071106" at bounding box center [233, 168] width 173 height 26
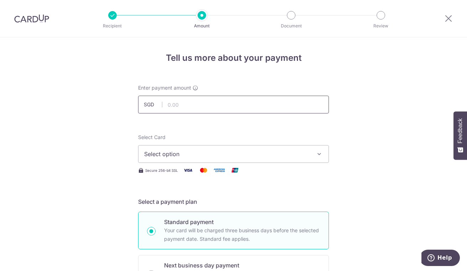
click at [277, 107] on input "text" at bounding box center [233, 105] width 191 height 18
click at [285, 105] on input "text" at bounding box center [233, 105] width 191 height 18
type input "681.35"
click at [224, 154] on span "Select option" at bounding box center [227, 154] width 166 height 9
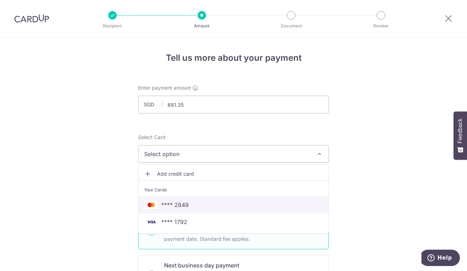
click at [192, 207] on span "**** 2849" at bounding box center [233, 205] width 179 height 9
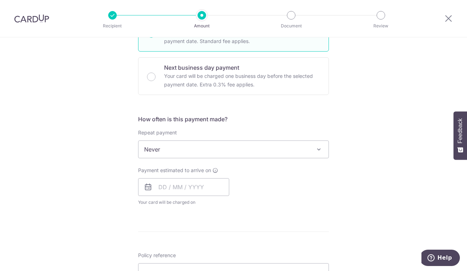
scroll to position [198, 0]
click at [206, 189] on input "text" at bounding box center [183, 187] width 91 height 18
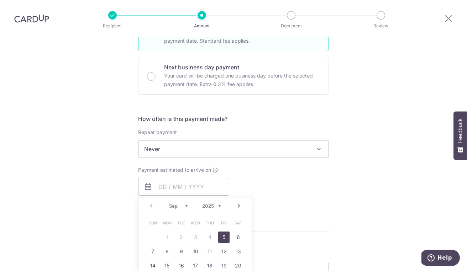
click at [224, 239] on link "5" at bounding box center [223, 237] width 11 height 11
type input "05/09/2025"
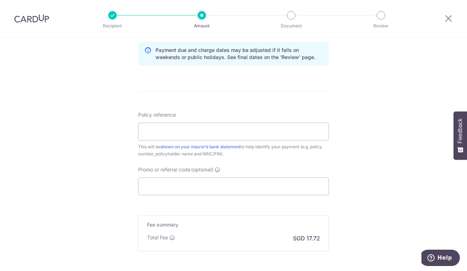
scroll to position [368, 0]
click at [262, 133] on input "Policy reference" at bounding box center [233, 132] width 191 height 18
click at [248, 134] on input "L546499230" at bounding box center [233, 132] width 191 height 18
type input "L"
click at [243, 131] on input "Policy reference" at bounding box center [233, 132] width 191 height 18
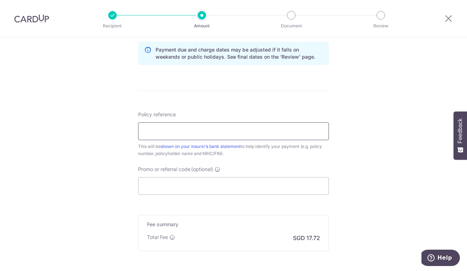
type input "00221765"
click at [235, 184] on input "Promo or referral code (optional)" at bounding box center [233, 186] width 191 height 18
type input "OFF225"
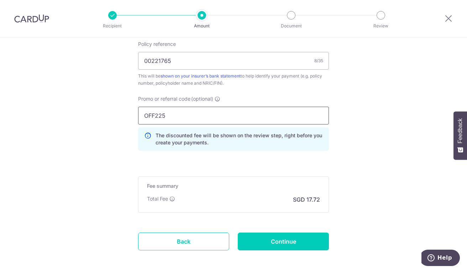
scroll to position [470, 0]
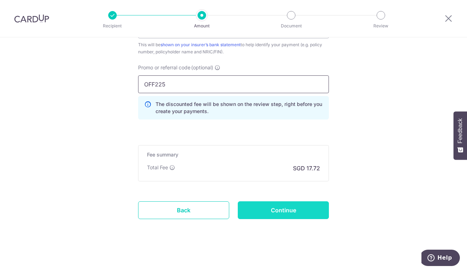
click at [292, 215] on input "Continue" at bounding box center [283, 211] width 91 height 18
type input "Create Schedule"
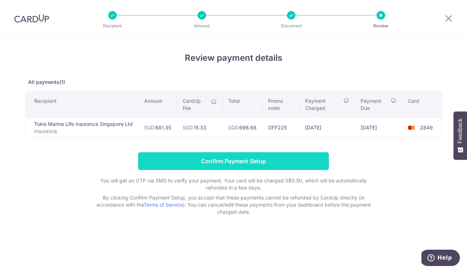
click at [250, 162] on input "Confirm Payment Setup" at bounding box center [233, 161] width 191 height 18
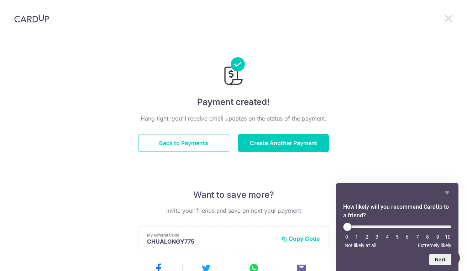
click at [452, 19] on icon at bounding box center [449, 18] width 9 height 9
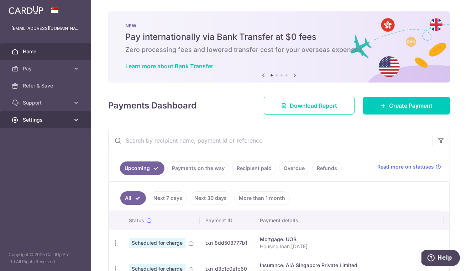
click at [68, 120] on span "Settings" at bounding box center [46, 119] width 47 height 7
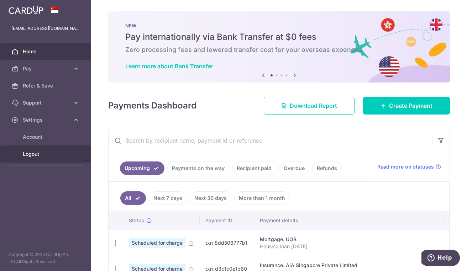
click at [38, 155] on span "Logout" at bounding box center [46, 154] width 47 height 7
